Goal: Information Seeking & Learning: Learn about a topic

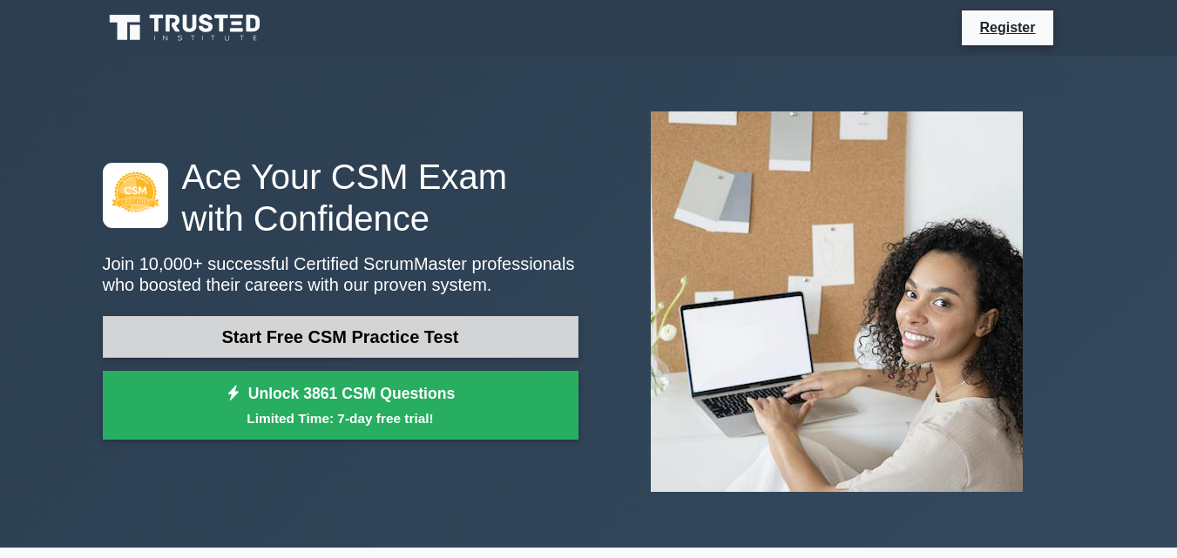
click at [493, 334] on link "Start Free CSM Practice Test" at bounding box center [341, 337] width 476 height 42
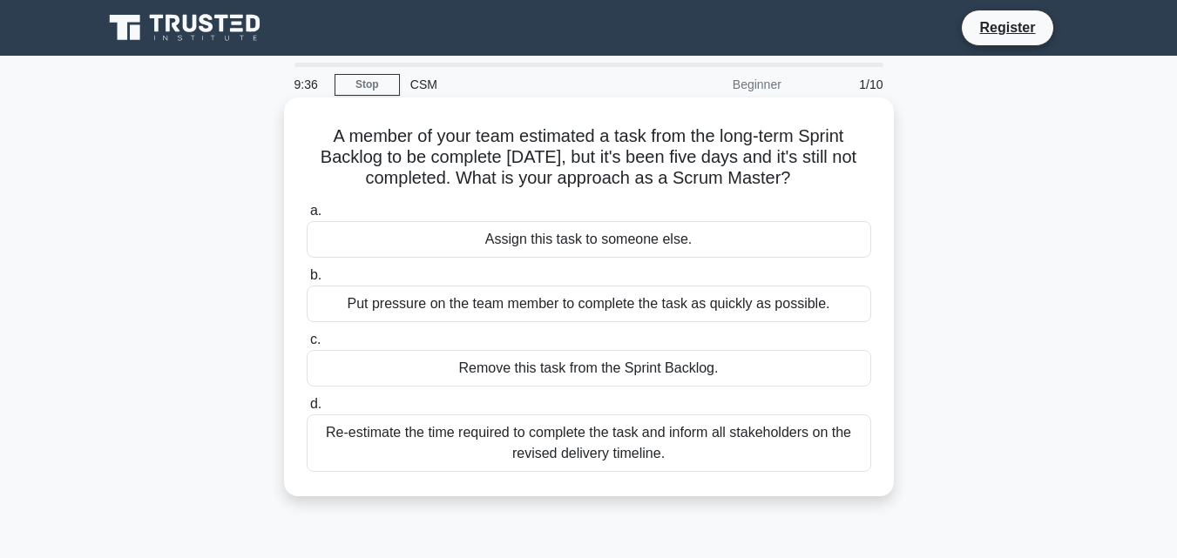
drag, startPoint x: 699, startPoint y: 325, endPoint x: 700, endPoint y: 310, distance: 14.8
click at [700, 310] on div "a. Assign this task to someone else. b. Put pressure on the team member to comp…" at bounding box center [588, 336] width 585 height 279
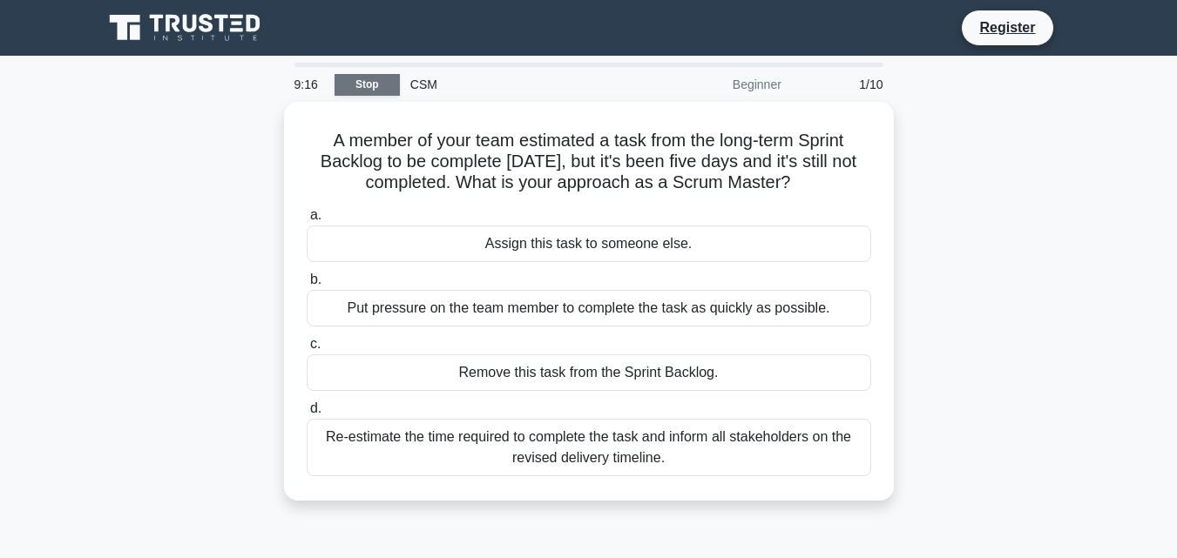
click at [381, 80] on link "Stop" at bounding box center [366, 85] width 65 height 22
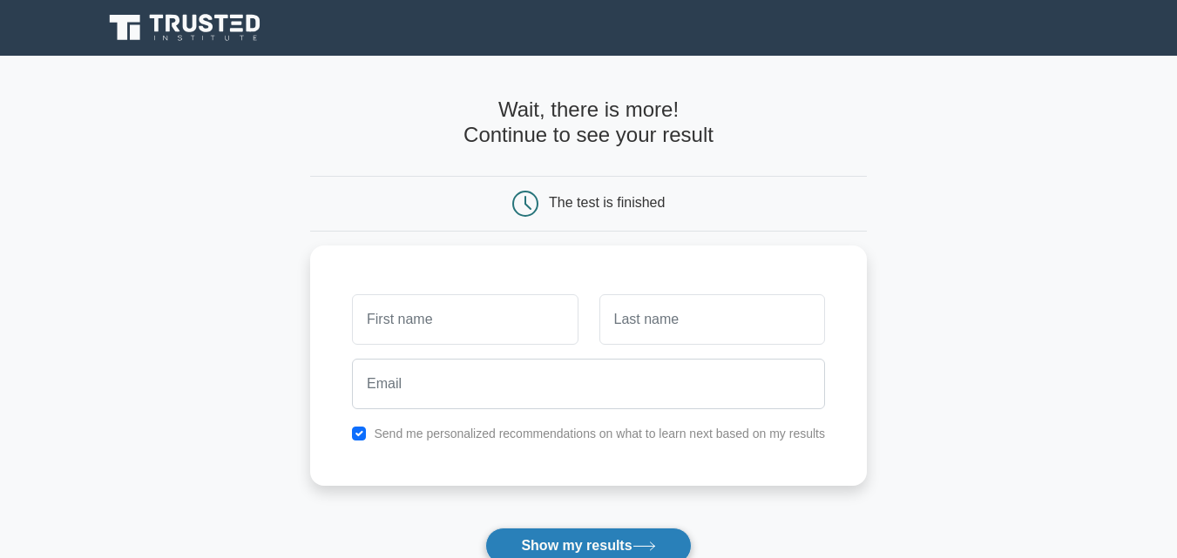
click at [604, 545] on button "Show my results" at bounding box center [588, 546] width 206 height 37
type input "[PERSON_NAME]"
click at [582, 540] on button "Show my results" at bounding box center [588, 546] width 206 height 37
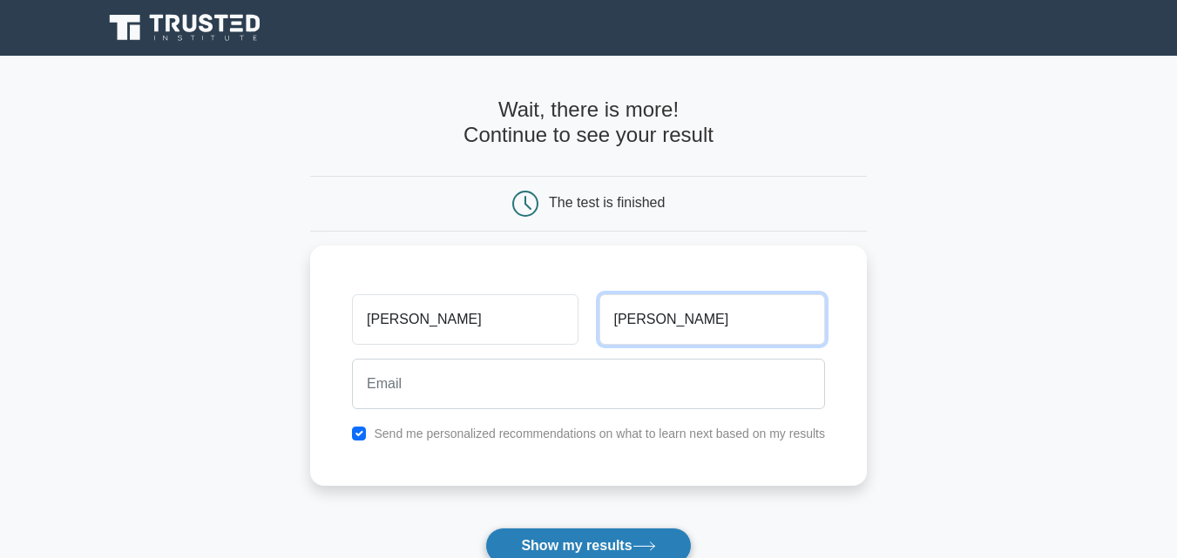
type input "[PERSON_NAME]"
click at [545, 538] on button "Show my results" at bounding box center [588, 546] width 206 height 37
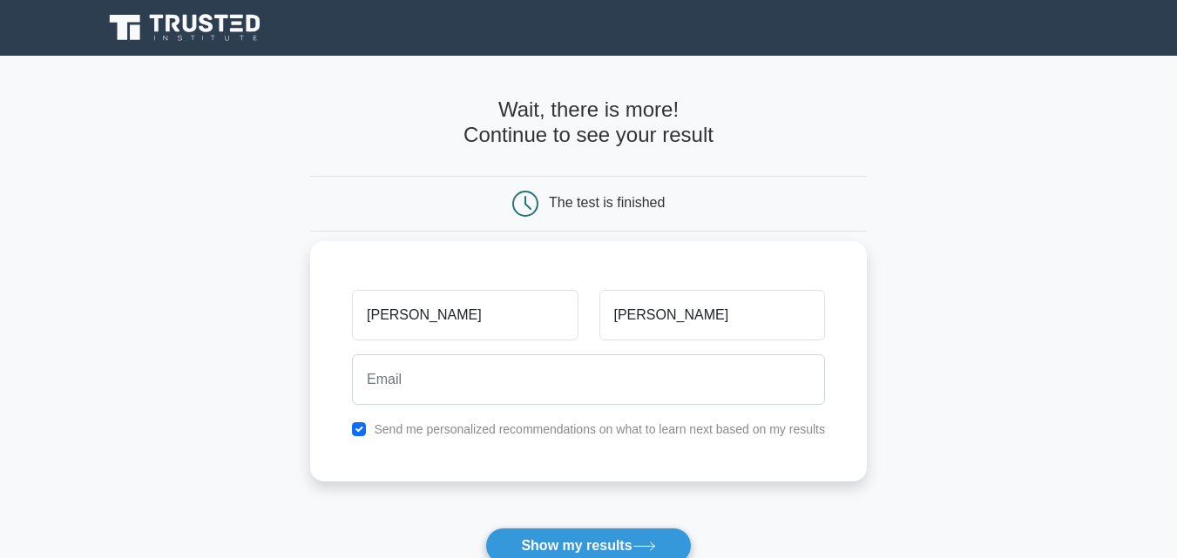
click at [561, 447] on div "[PERSON_NAME] [PERSON_NAME] Send me personalized recommendations on what to lea…" at bounding box center [588, 361] width 557 height 240
click at [358, 426] on input "checkbox" at bounding box center [359, 429] width 14 height 14
checkbox input "false"
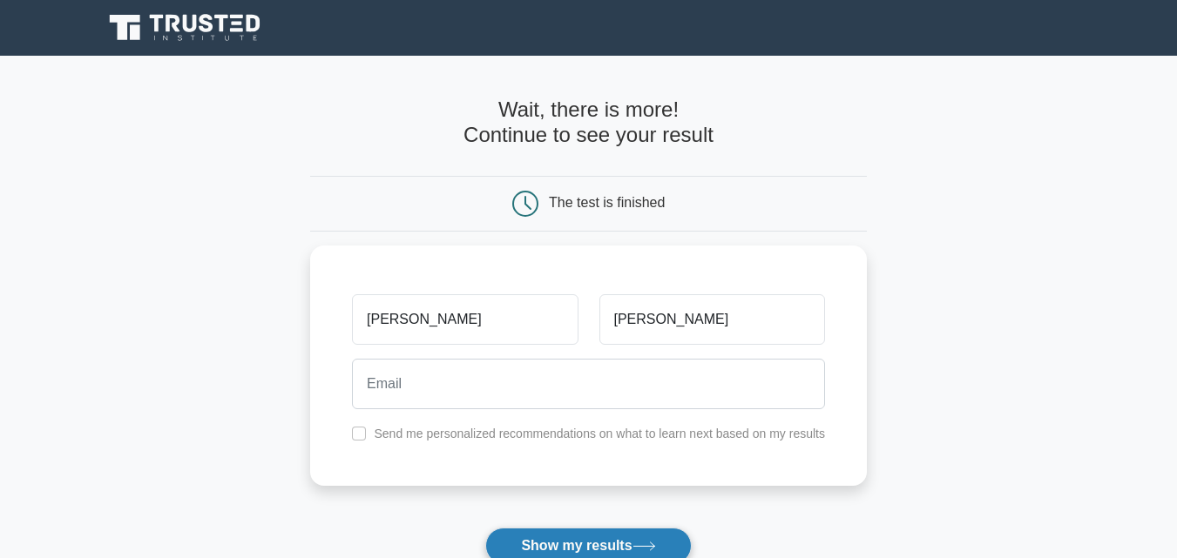
click at [517, 535] on button "Show my results" at bounding box center [588, 546] width 206 height 37
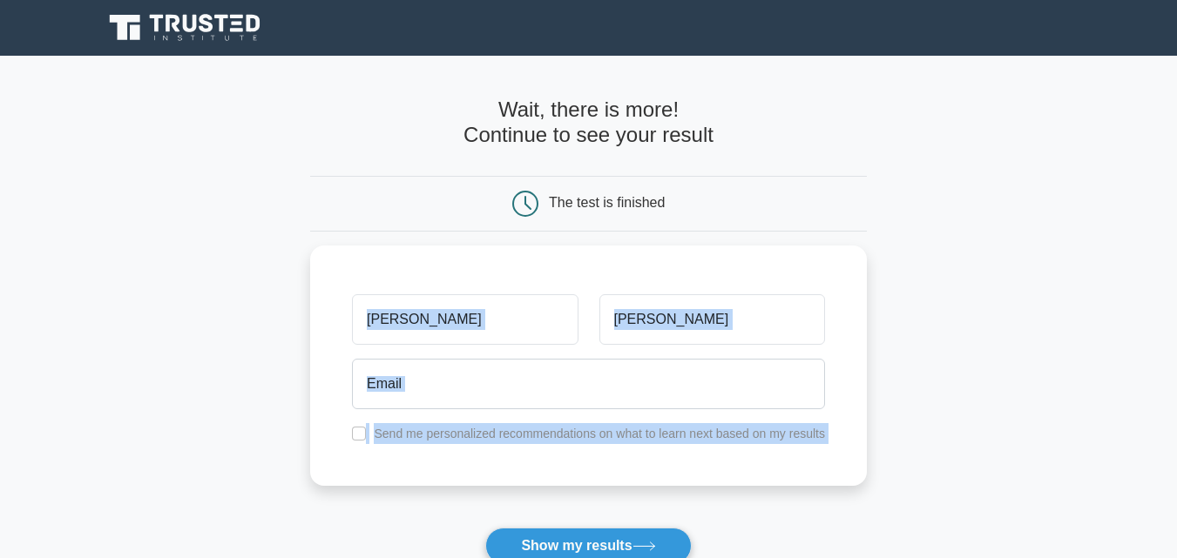
drag, startPoint x: 527, startPoint y: 525, endPoint x: 230, endPoint y: 154, distance: 475.3
click at [230, 154] on main "Wait, there is more! Continue to see your result The test is finished [PERSON_N…" at bounding box center [588, 369] width 1177 height 627
